Goal: Task Accomplishment & Management: Complete application form

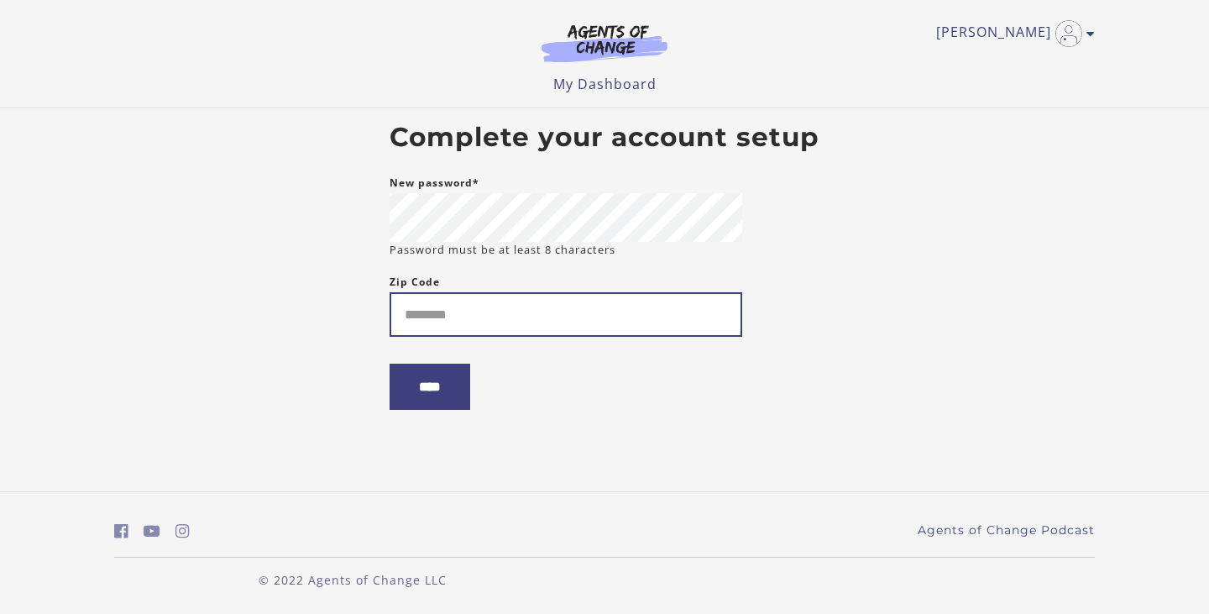
click at [528, 336] on input "Zip Code" at bounding box center [566, 314] width 353 height 44
type input "*****"
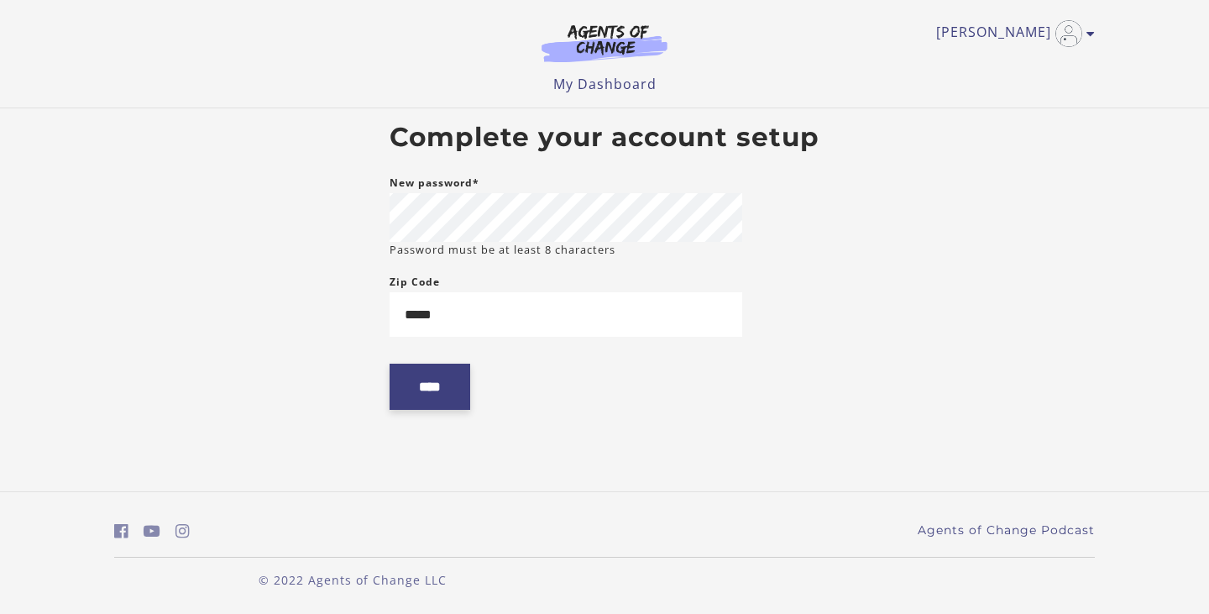
click at [448, 390] on input "****" at bounding box center [430, 387] width 81 height 46
